Goal: Task Accomplishment & Management: Complete application form

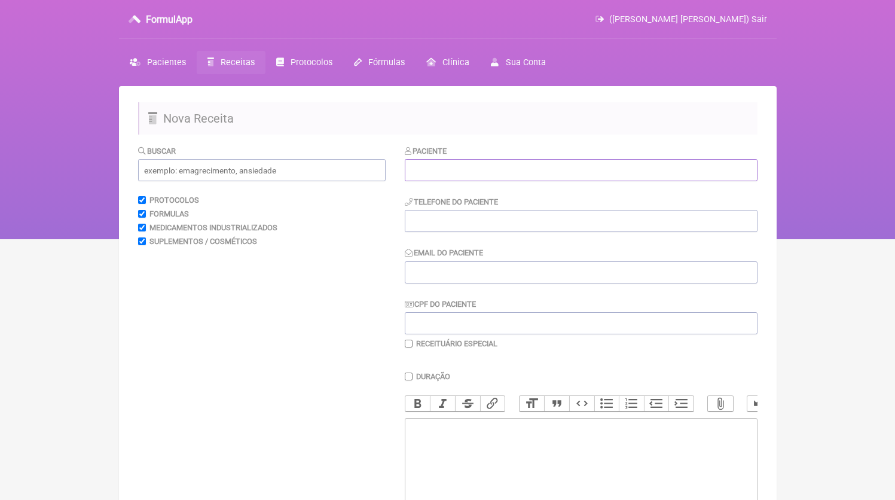
click at [530, 160] on input "text" at bounding box center [581, 170] width 353 height 22
paste input "[PERSON_NAME] [PERSON_NAME] [PERSON_NAME]"
type input "[PERSON_NAME] [PERSON_NAME] [PERSON_NAME]"
type input "D"
type input "[EMAIL_ADDRESS][DOMAIN_NAME]"
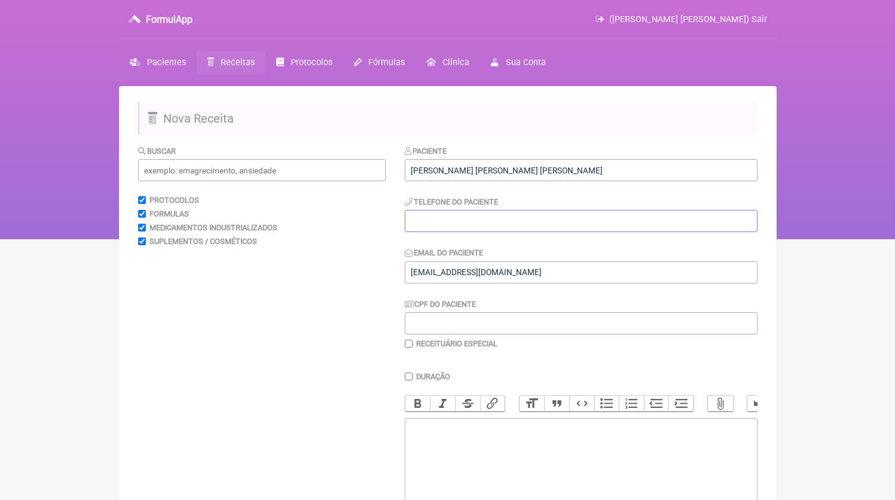
click at [518, 221] on input "tel" at bounding box center [581, 221] width 353 height 22
type input "2"
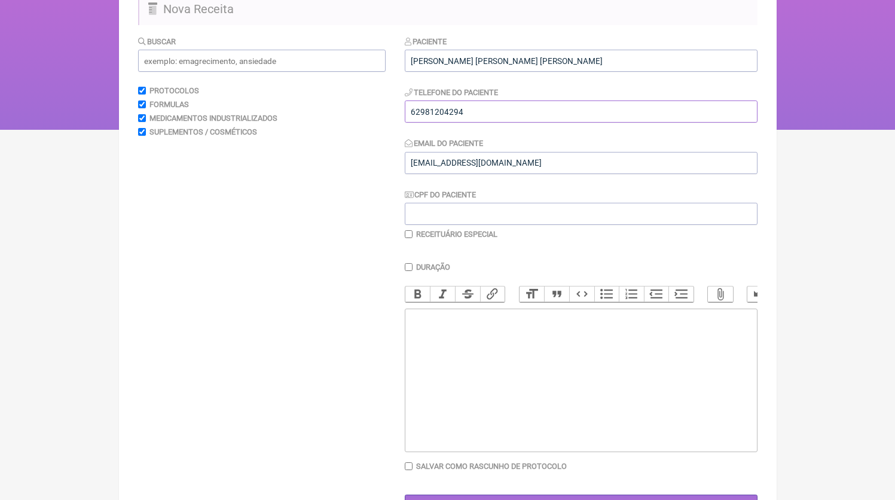
scroll to position [158, 0]
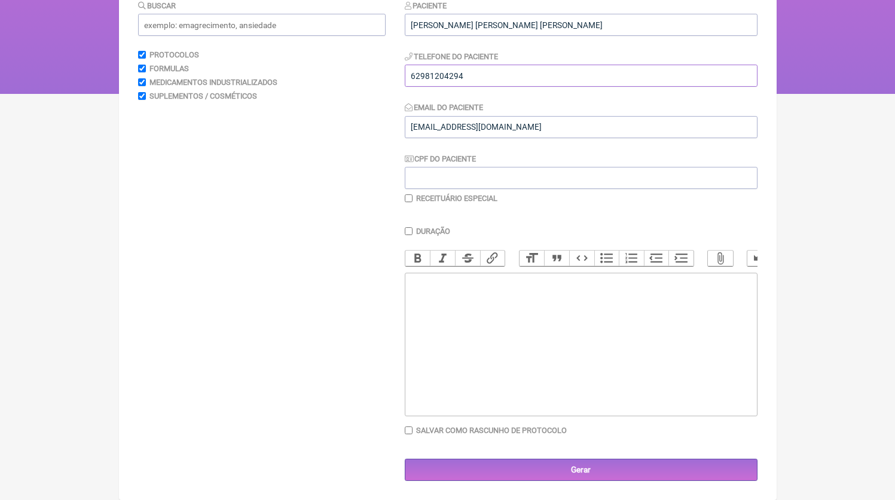
type input "62981204294"
click at [523, 356] on trix-editor at bounding box center [581, 344] width 353 height 143
paste trix-editor "<div>62981204294</div>"
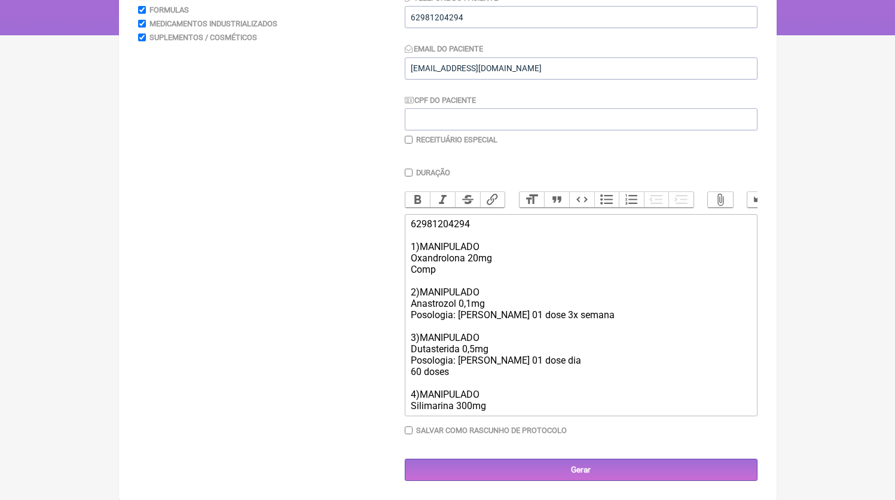
scroll to position [216, 0]
drag, startPoint x: 458, startPoint y: 270, endPoint x: 393, endPoint y: 273, distance: 65.2
click at [393, 273] on form "Buscar Protocolos Formulas Medicamentos Industrializados Suplementos / Cosmétic…" at bounding box center [447, 211] width 619 height 540
click at [464, 403] on div "62981204294 1)MANIPULADO Oxandrolona 20mg HMB 180 2)MANIPULADO Anastrozol 0,1mg…" at bounding box center [580, 314] width 339 height 193
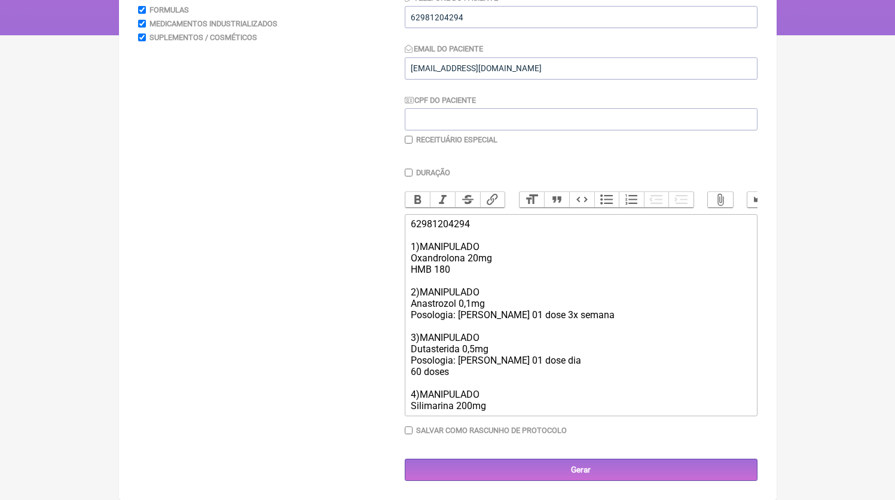
click at [496, 407] on div "62981204294 1)MANIPULADO Oxandrolona 20mg HMB 180 2)MANIPULADO Anastrozol 0,1mg…" at bounding box center [580, 314] width 339 height 193
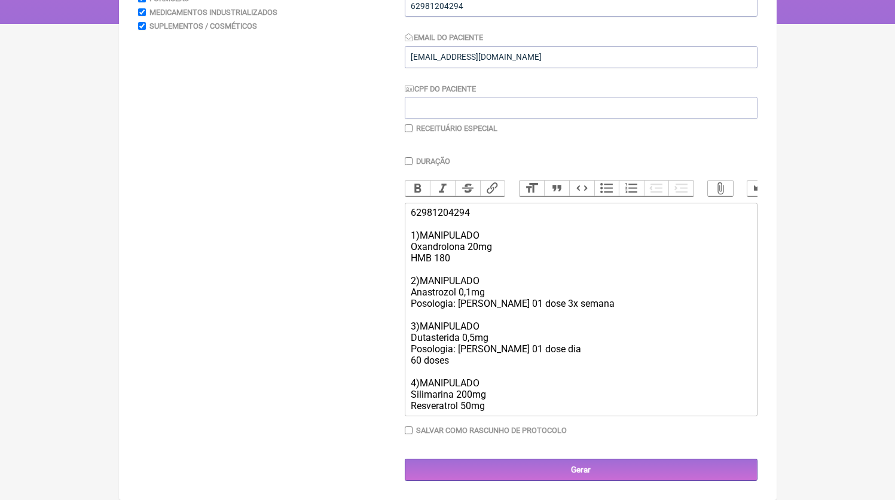
type trix-editor "<div>62981204294<br><br>1)MANIPULADO<br>Oxandrolona 20mg<br>HMB 180<br><br>2)MA…"
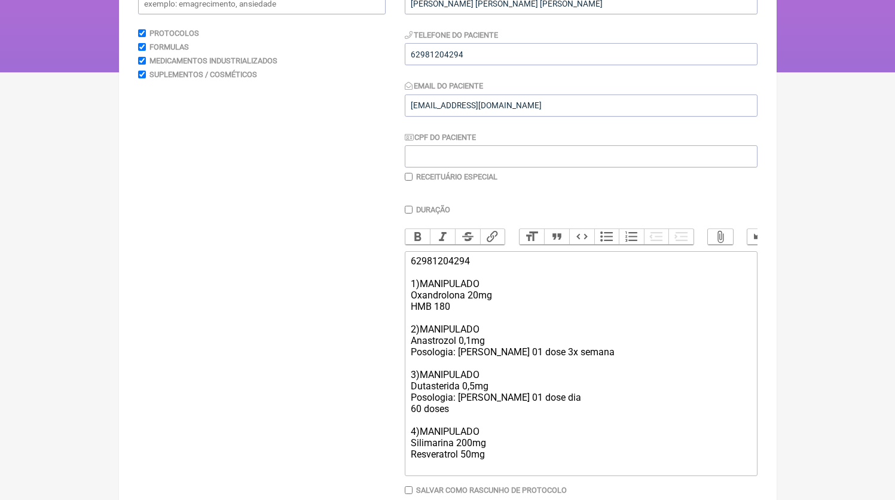
scroll to position [0, 0]
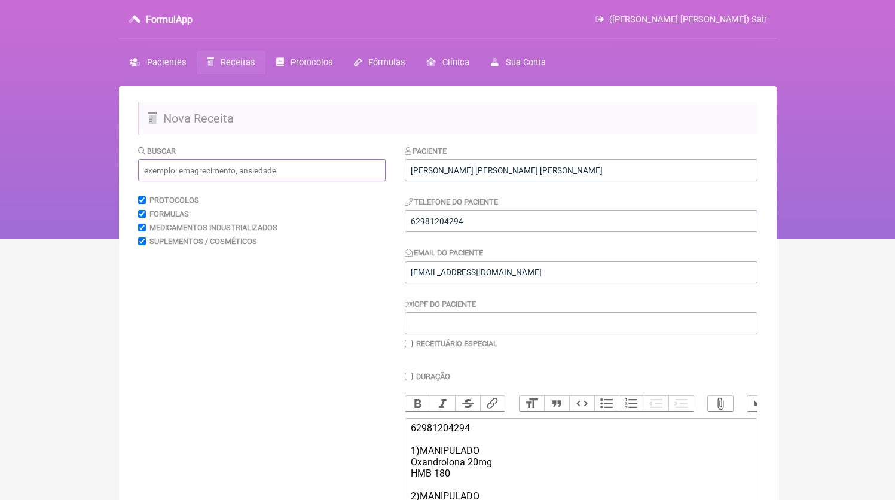
click at [253, 170] on input "text" at bounding box center [261, 170] width 247 height 22
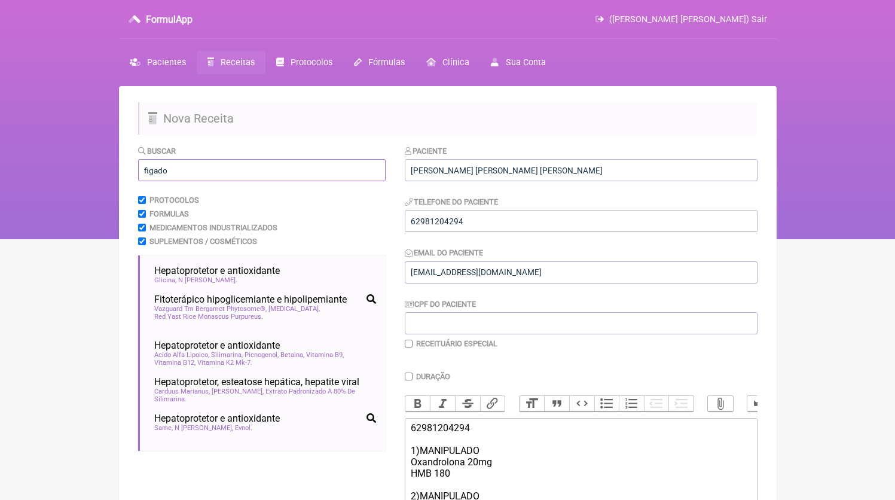
scroll to position [109, 0]
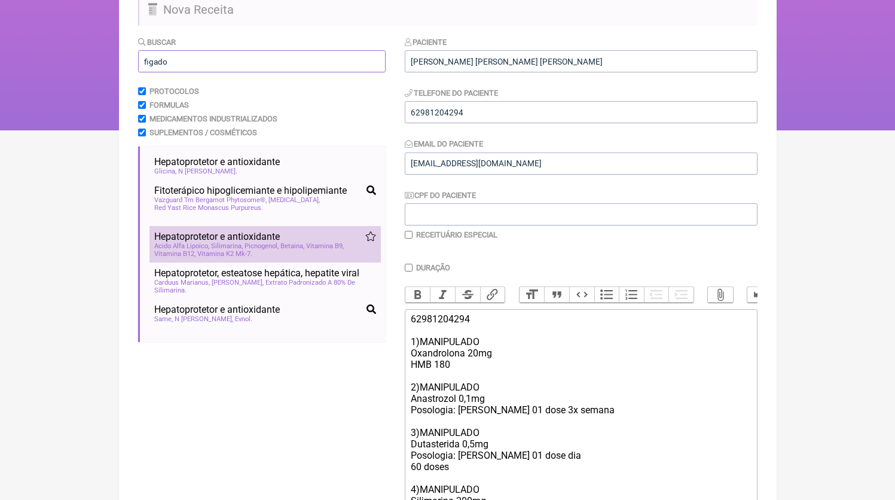
type input "figado"
click at [298, 250] on span "Betaina" at bounding box center [292, 246] width 24 height 8
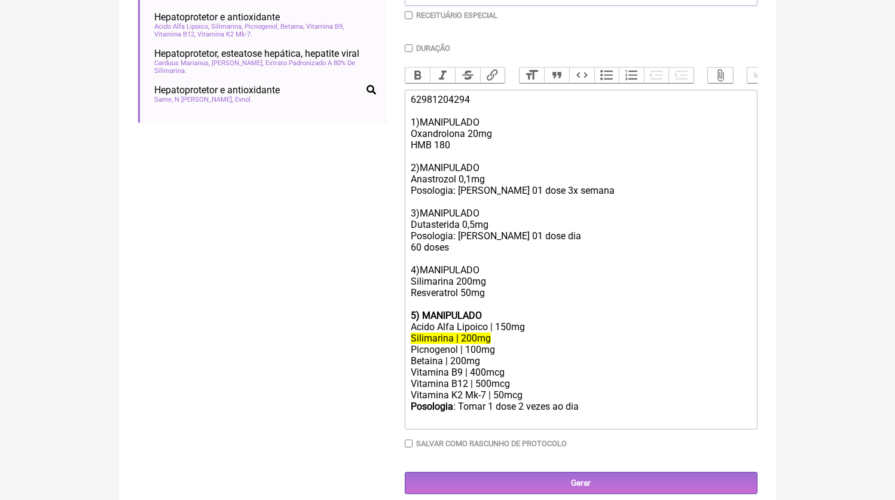
scroll to position [353, 0]
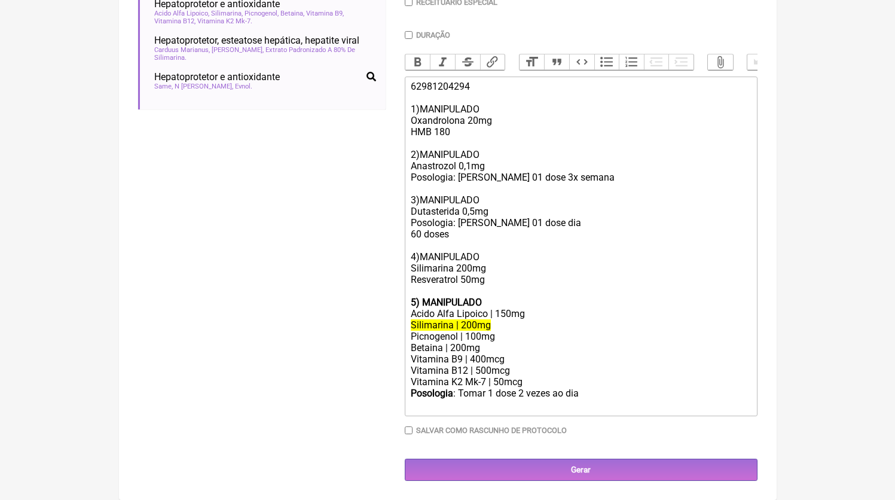
click at [509, 292] on div "62981204294 1)MANIPULADO Oxandrolona 20mg HMB 180 2)MANIPULADO Anastrozol 0,1mg…" at bounding box center [580, 189] width 339 height 216
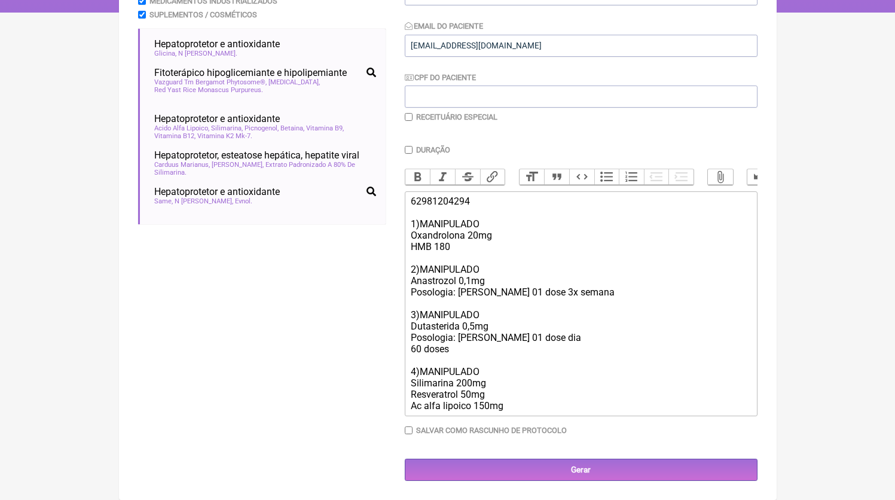
scroll to position [239, 0]
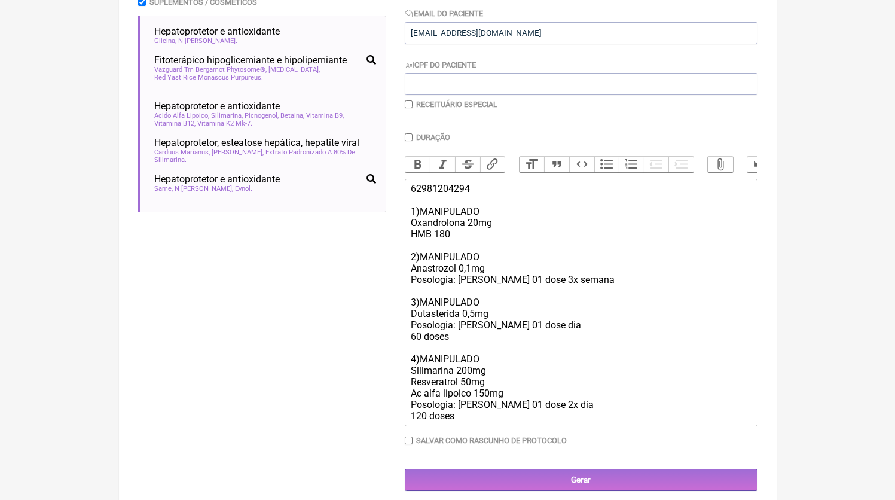
click at [479, 253] on div "62981204294 1)MANIPULADO Oxandrolona 20mg HMB 180 2)MANIPULADO Anastrozol 0,1mg…" at bounding box center [580, 302] width 339 height 238
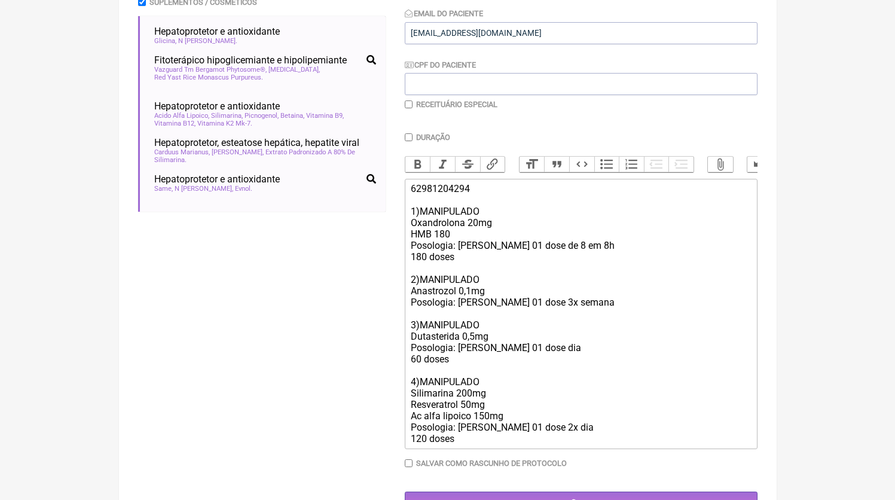
click at [448, 322] on div "62981204294 1)MANIPULADO Oxandrolona 20mg HMB 180 Posologia: [PERSON_NAME] 01 d…" at bounding box center [580, 313] width 339 height 261
type trix-editor "<div>62981204294<br><br>1)MANIPULADO<br>Oxandrolona 20mg<br>HMB 180<br>Posologi…"
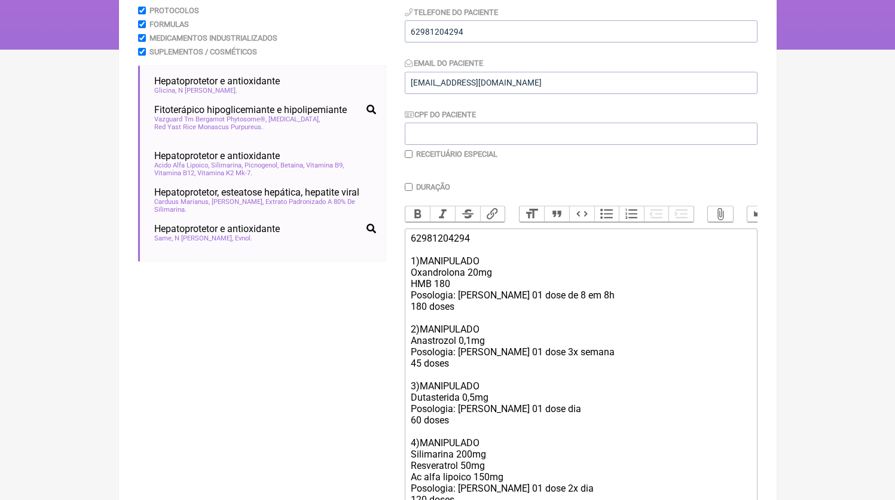
scroll to position [74, 0]
